Goal: Find specific page/section: Find specific page/section

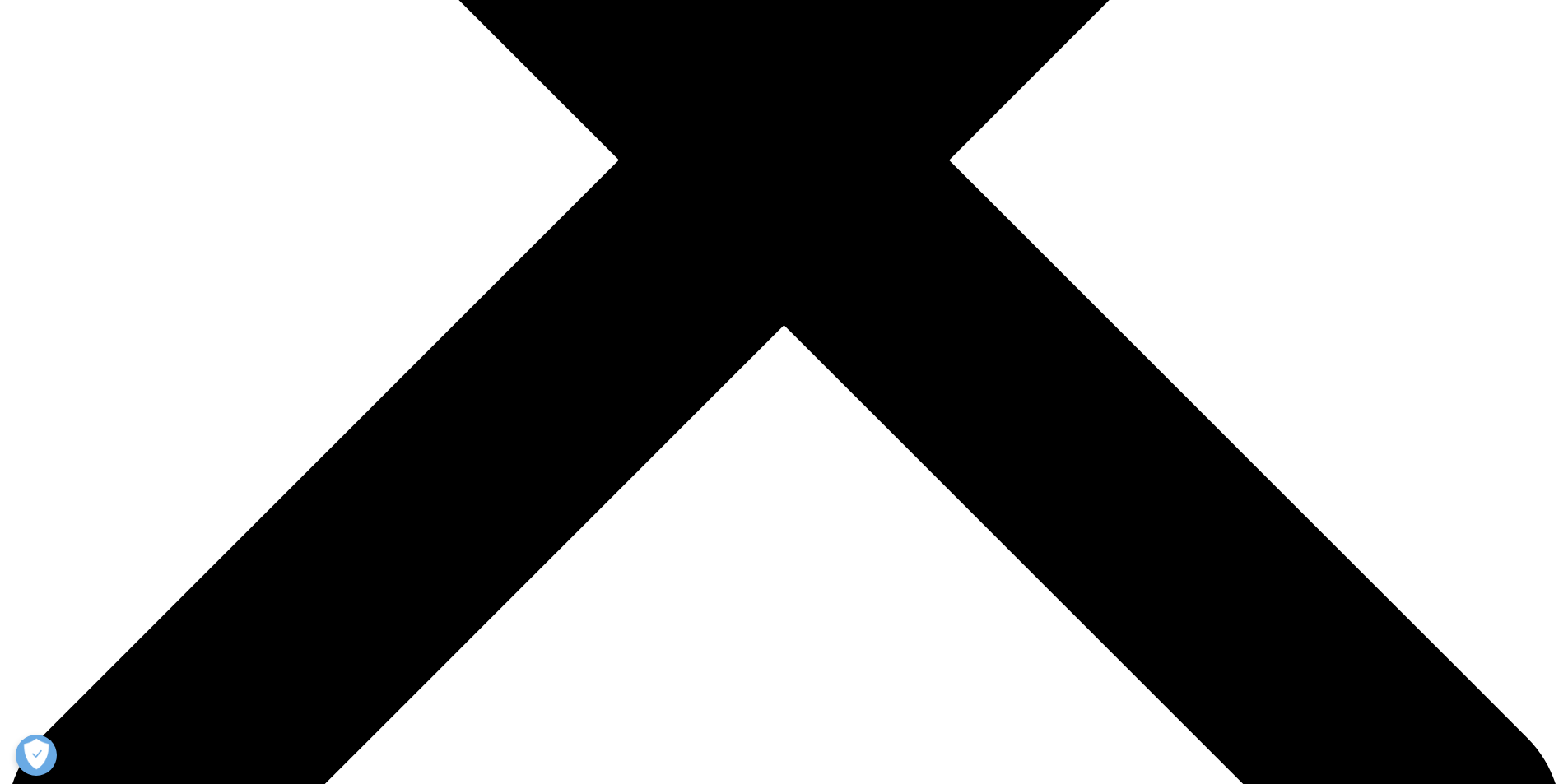
scroll to position [658, 0]
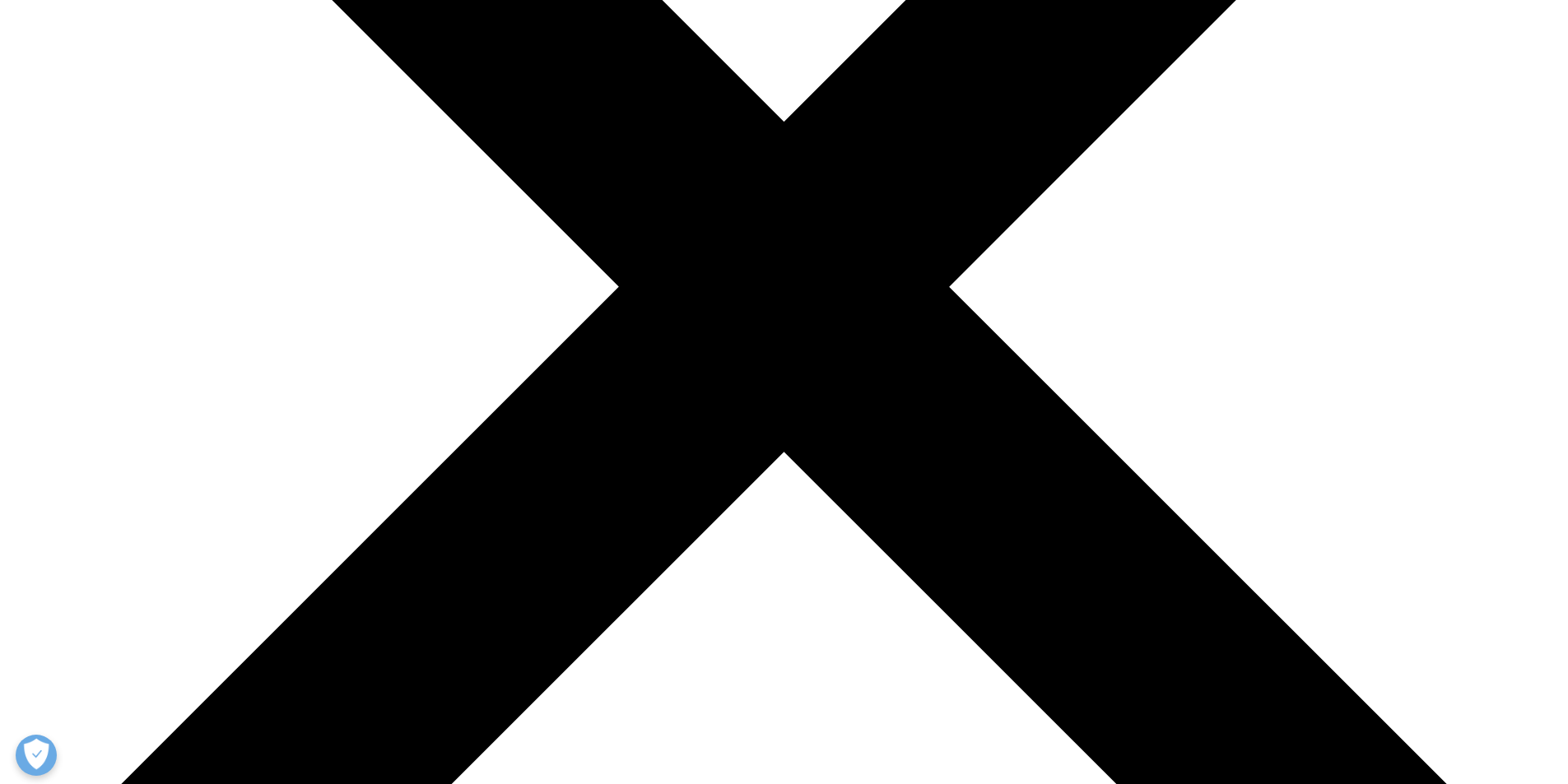
scroll to position [494, 0]
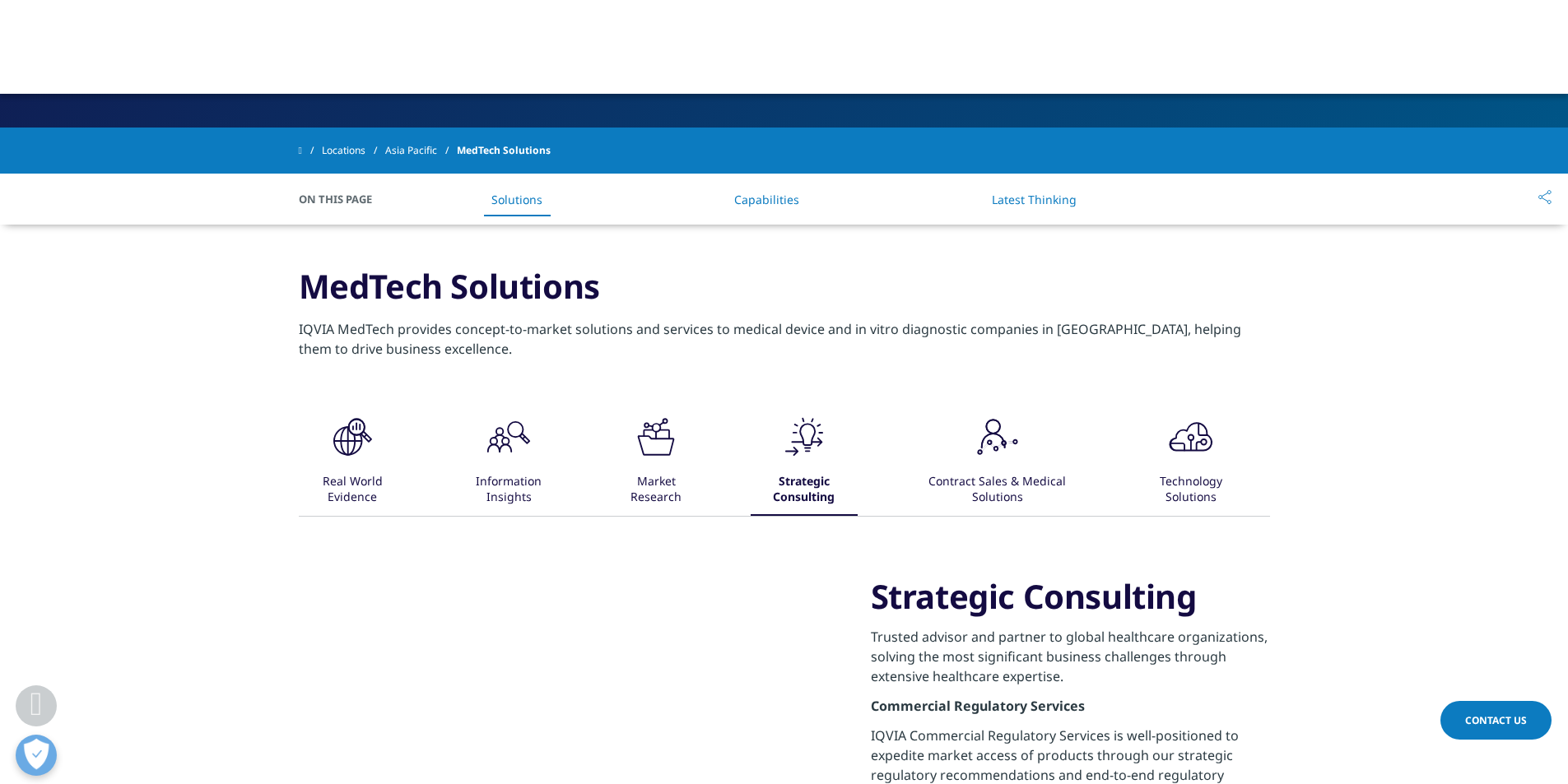
click at [356, 143] on link "Locations" at bounding box center [353, 151] width 63 height 30
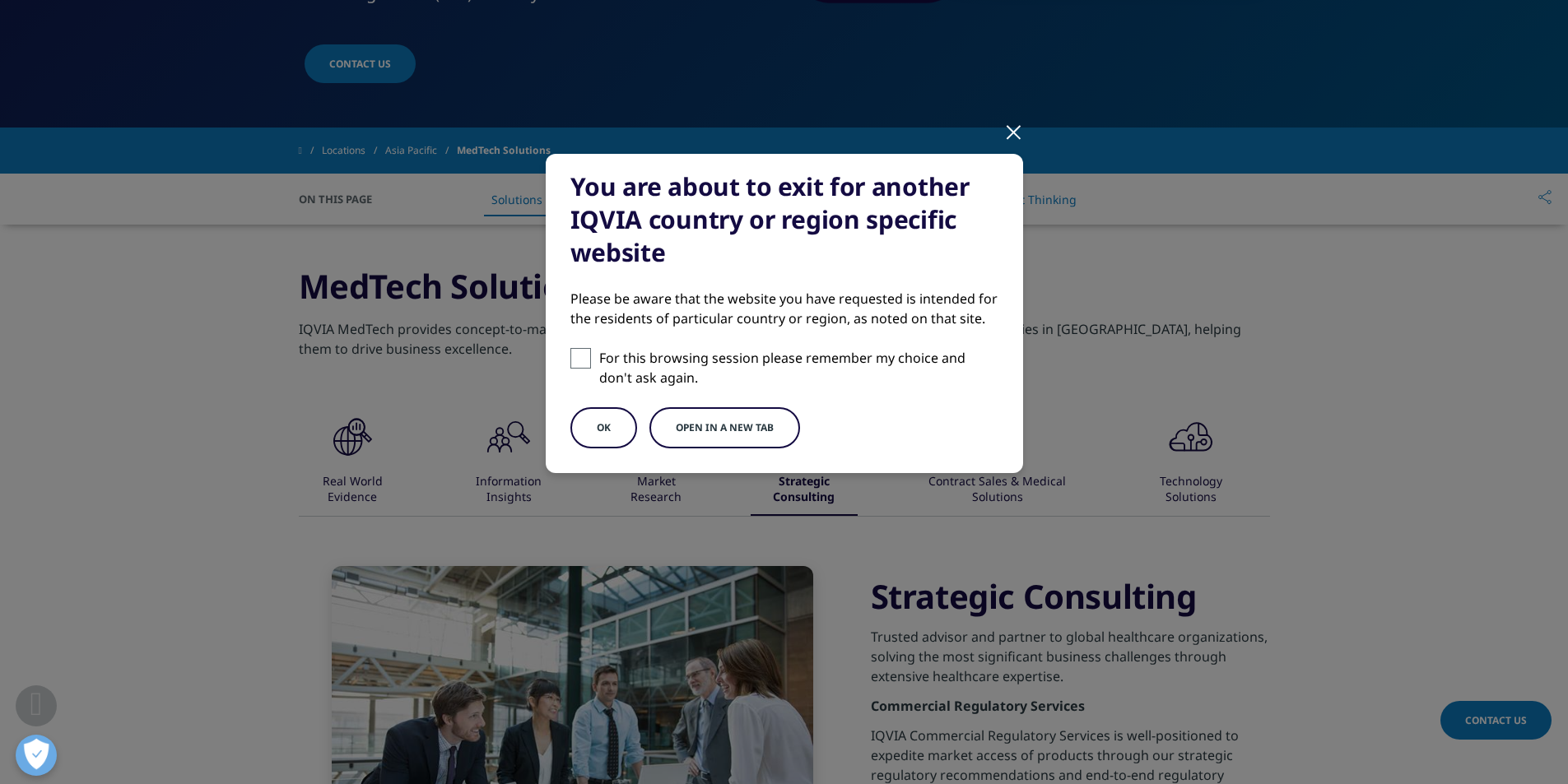
click at [586, 424] on button "OK" at bounding box center [603, 428] width 67 height 41
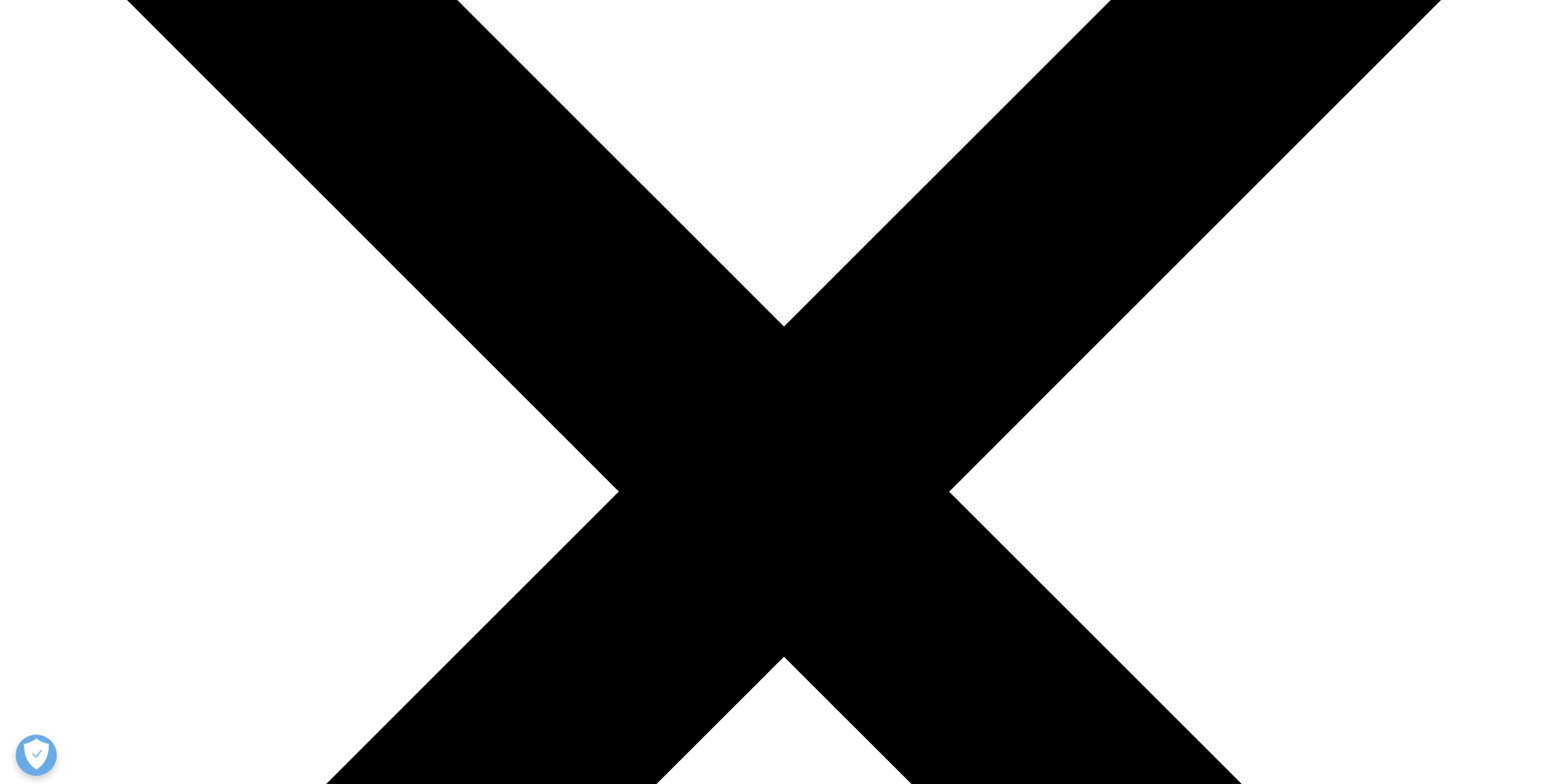
scroll to position [329, 0]
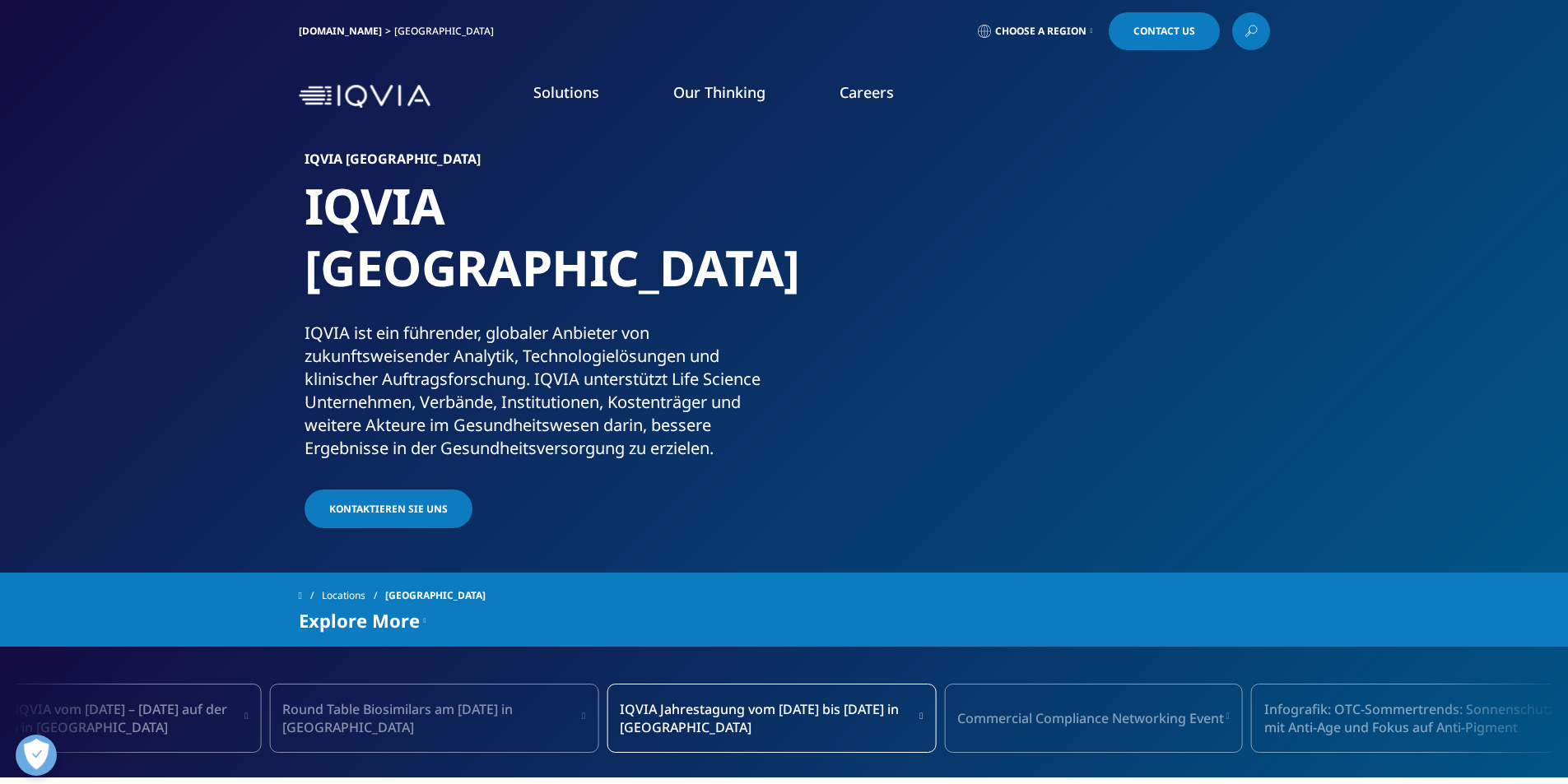
click at [493, 240] on link "WEITERE INFORMATIONEN" at bounding box center [631, 247] width 374 height 14
